Goal: Navigation & Orientation: Find specific page/section

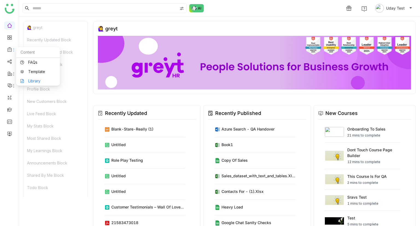
click at [31, 79] on link "Library" at bounding box center [38, 81] width 36 height 4
click at [31, 79] on body "1 Uday Test 🙋‍♀️ greyt Recently Updated Block Recently Published Block New Cour…" at bounding box center [210, 113] width 420 height 226
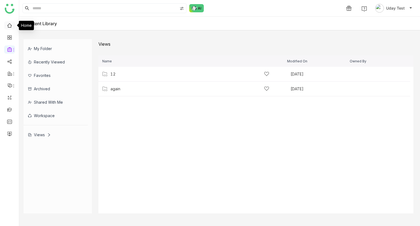
click at [8, 27] on link at bounding box center [9, 25] width 5 height 5
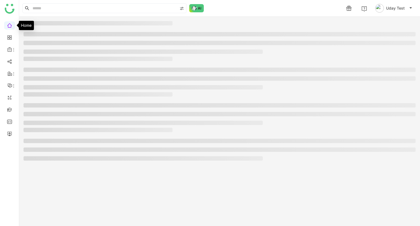
click at [8, 27] on link at bounding box center [9, 25] width 5 height 5
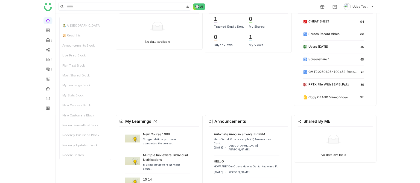
scroll to position [315, 0]
